Goal: Check status: Check status

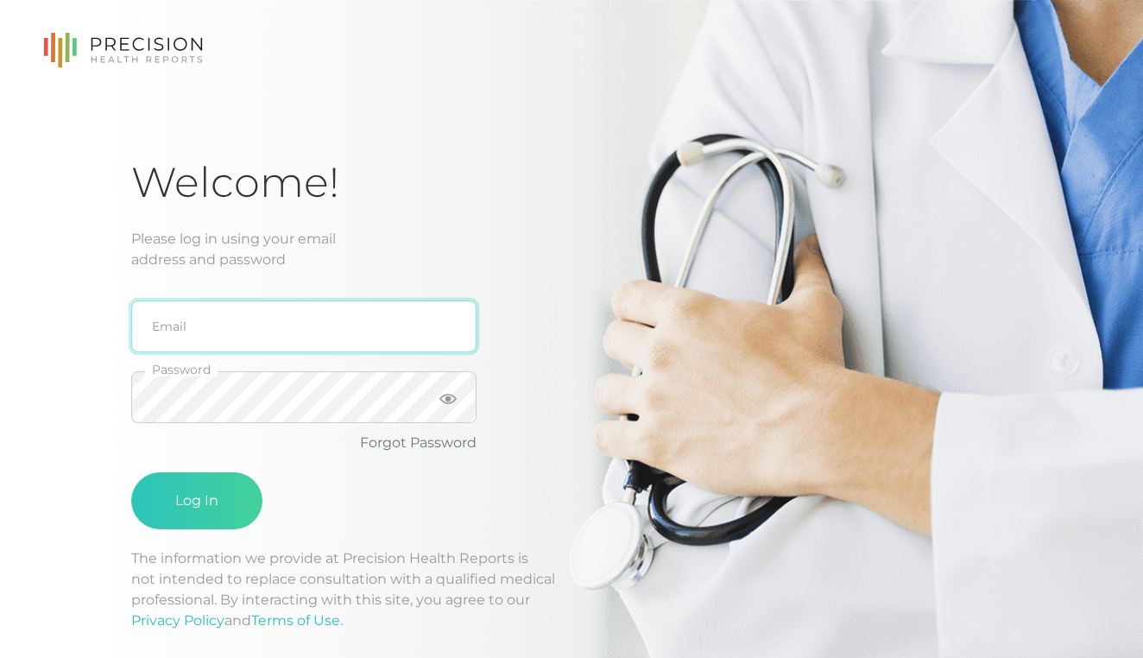
type input "[EMAIL_ADDRESS][DOMAIN_NAME]"
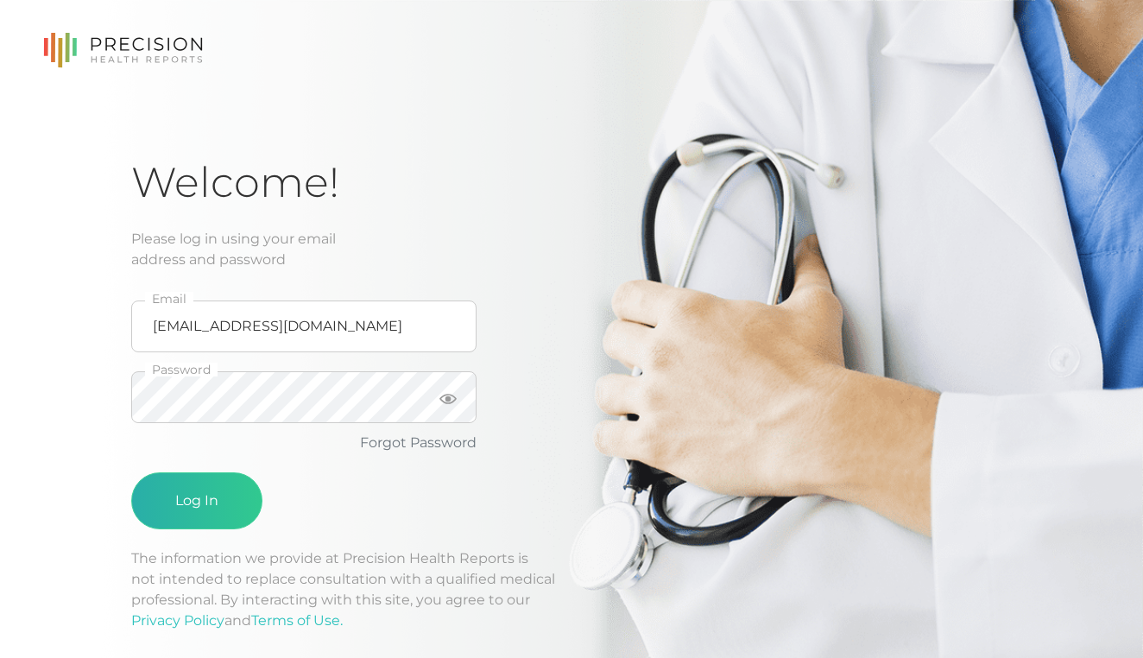
click at [190, 492] on button "Log In" at bounding box center [196, 500] width 131 height 57
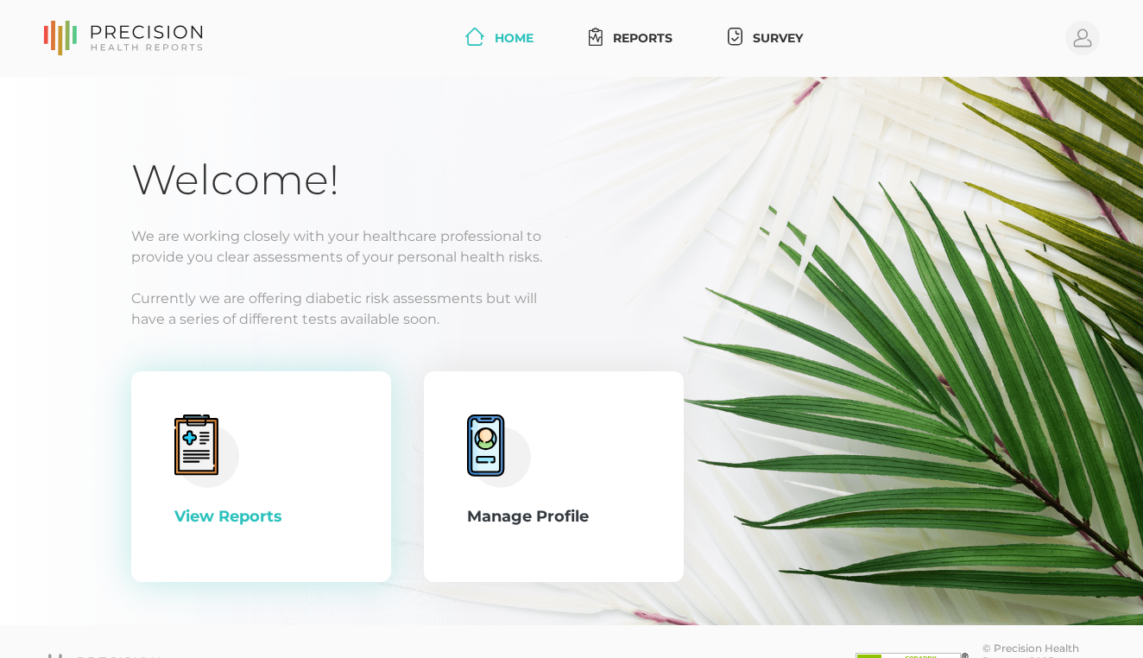
click at [205, 518] on div "View Reports" at bounding box center [261, 516] width 174 height 23
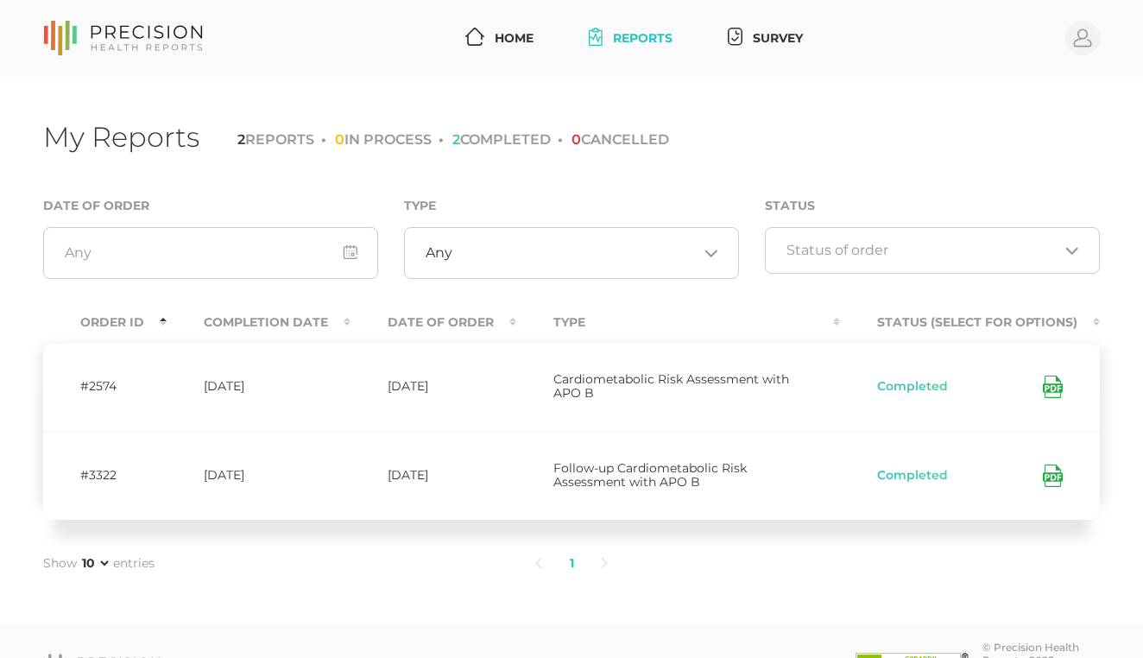
click at [1056, 383] on icon at bounding box center [1053, 387] width 20 height 22
click at [632, 37] on link "Reports" at bounding box center [631, 38] width 98 height 32
click at [493, 41] on link "Home" at bounding box center [499, 38] width 82 height 32
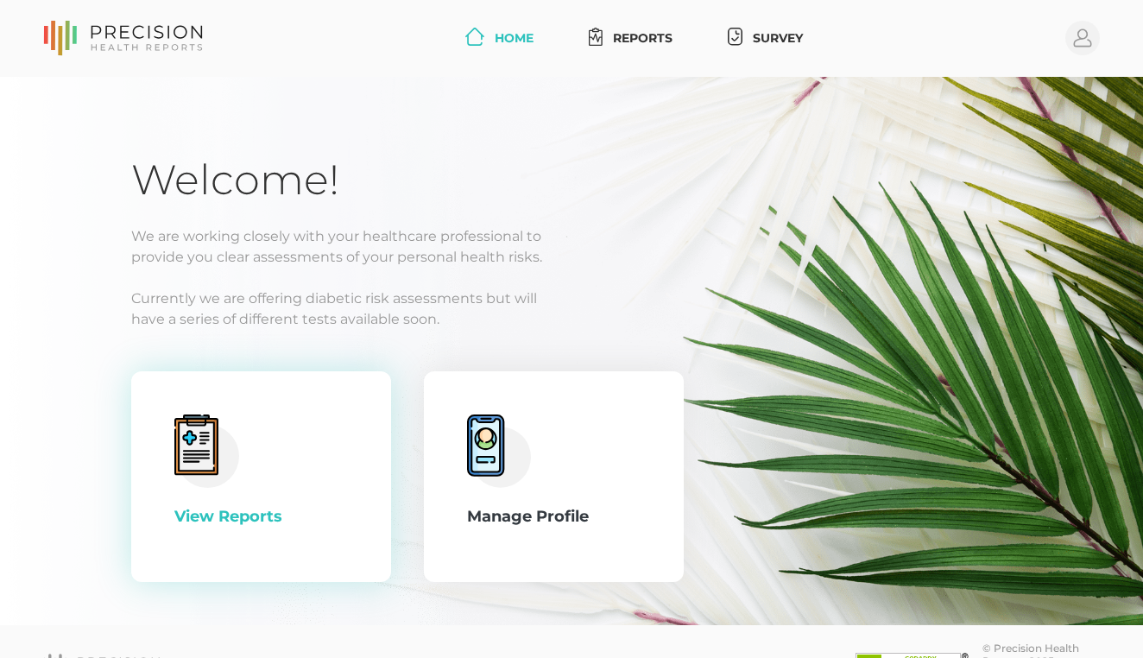
click at [205, 519] on div "View Reports" at bounding box center [261, 516] width 174 height 23
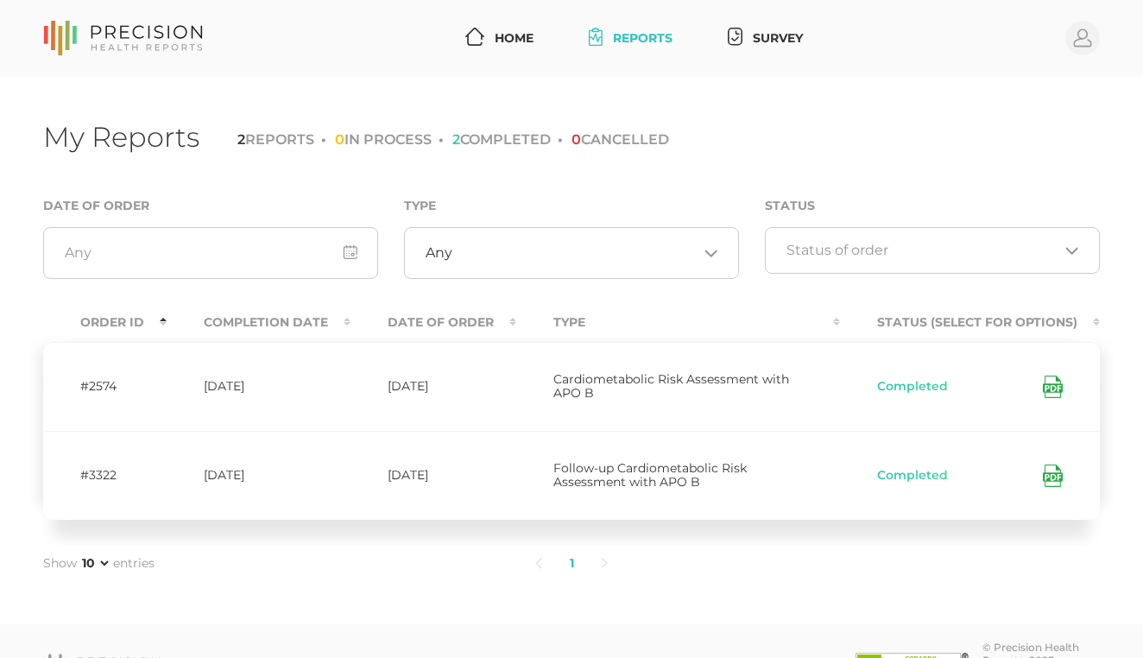
click at [744, 547] on ul "1" at bounding box center [571, 564] width 705 height 36
